Goal: Check status

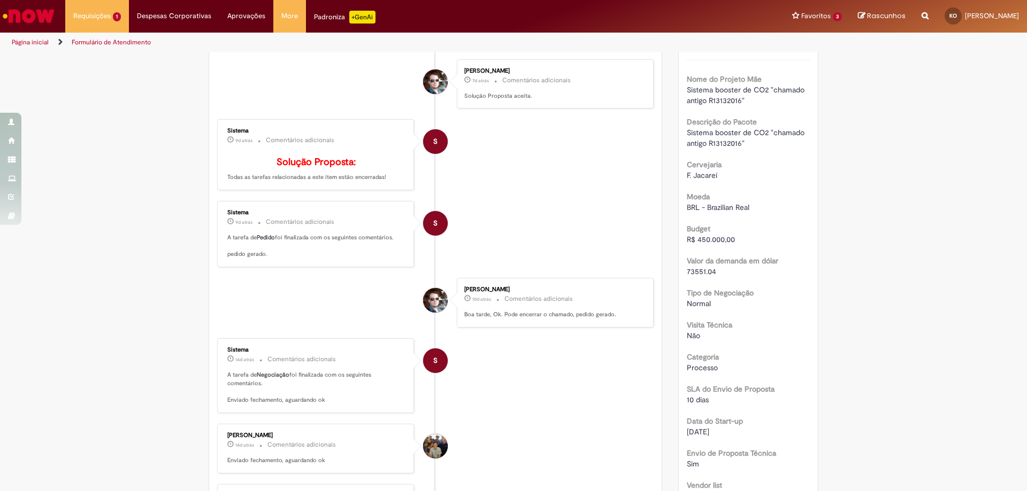
scroll to position [267, 0]
